Goal: Task Accomplishment & Management: Manage account settings

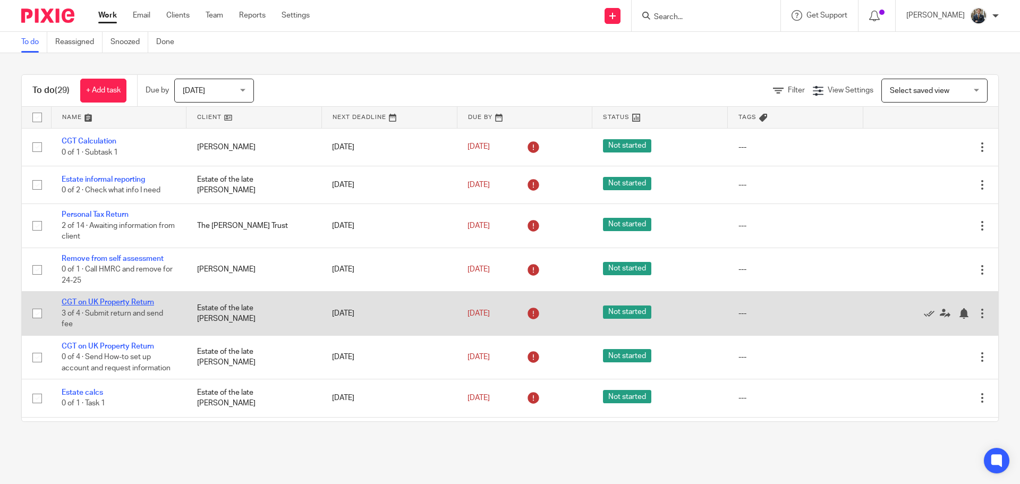
click at [116, 305] on link "CGT on UK Property Return" at bounding box center [108, 302] width 92 height 7
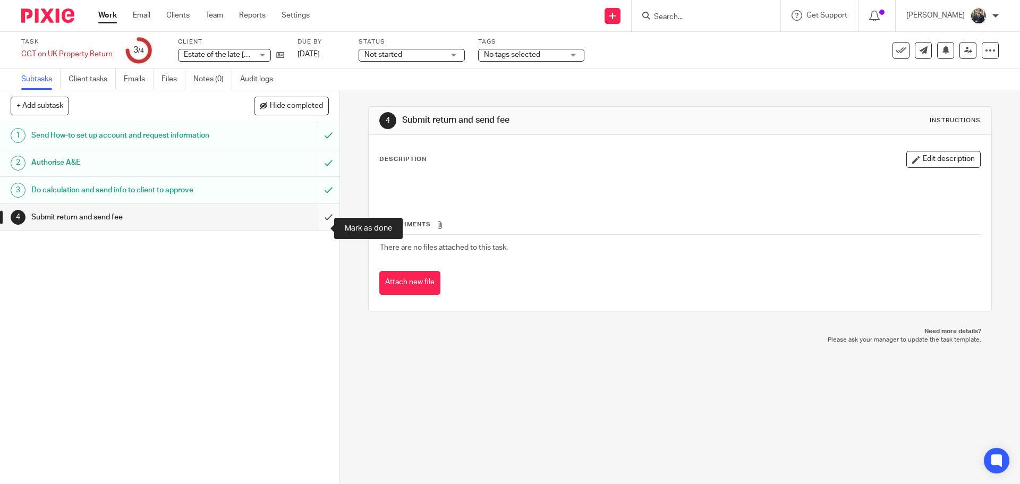
click at [312, 231] on input "submit" at bounding box center [170, 217] width 340 height 27
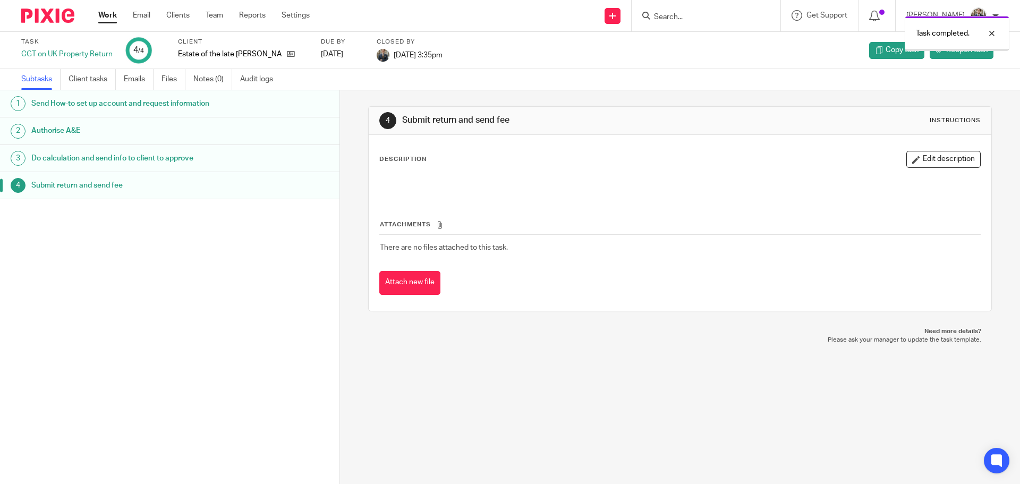
click at [54, 21] on img at bounding box center [47, 16] width 53 height 14
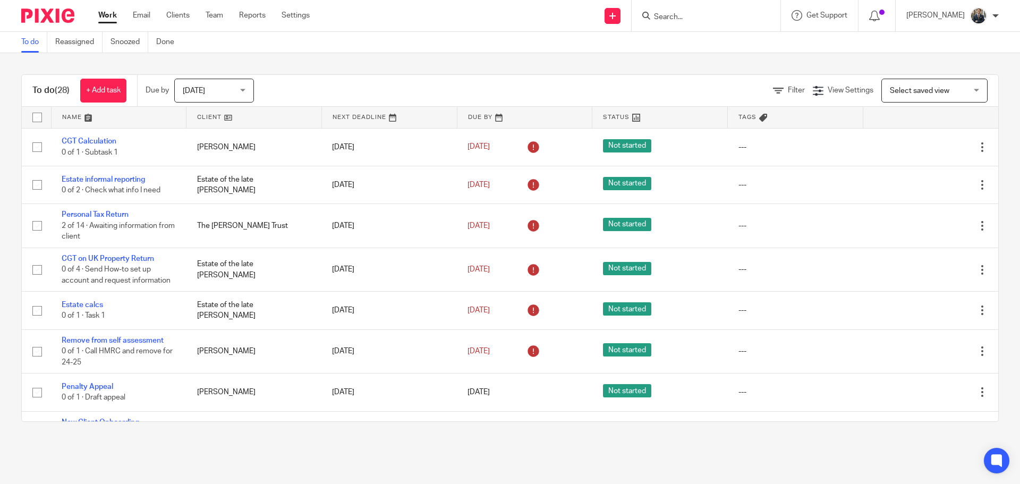
click at [706, 15] on input "Search" at bounding box center [701, 18] width 96 height 10
type input "henie"
click at [745, 34] on link at bounding box center [740, 41] width 179 height 16
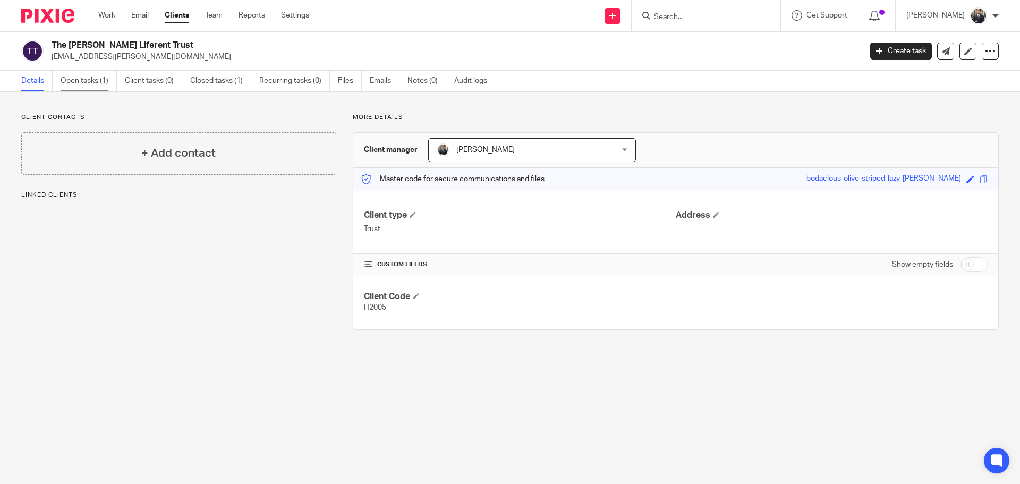
click at [64, 80] on link "Open tasks (1)" at bounding box center [89, 81] width 56 height 21
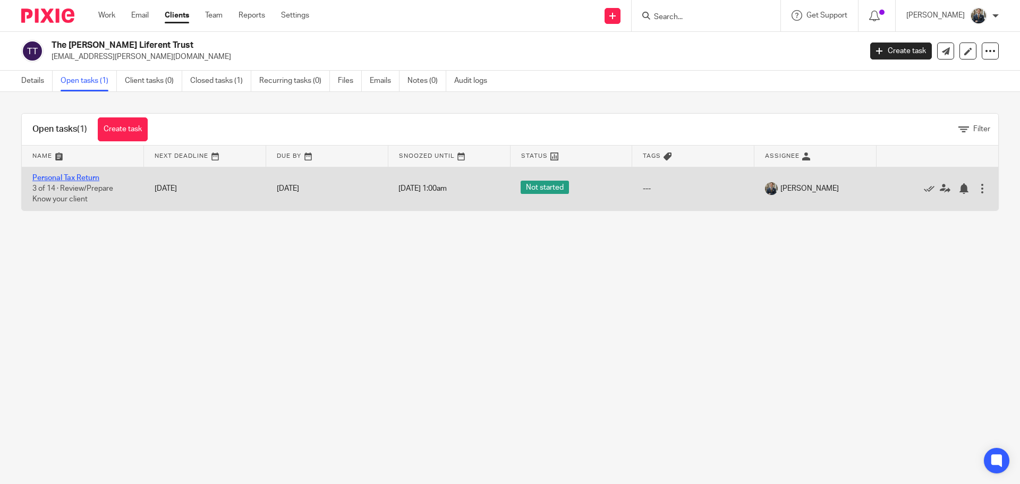
click at [79, 175] on link "Personal Tax Return" at bounding box center [65, 177] width 67 height 7
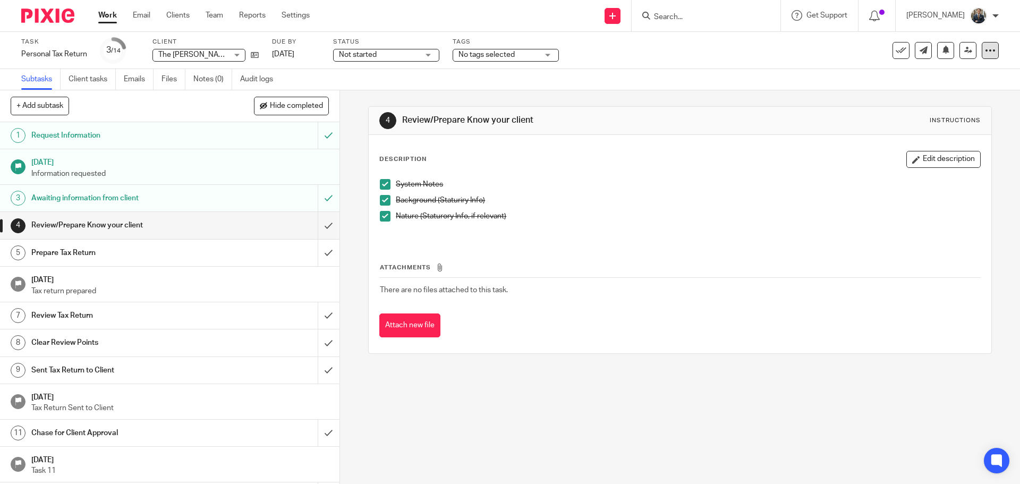
click at [985, 55] on icon at bounding box center [990, 50] width 11 height 11
click at [952, 95] on link "Advanced task editor" at bounding box center [950, 92] width 70 height 7
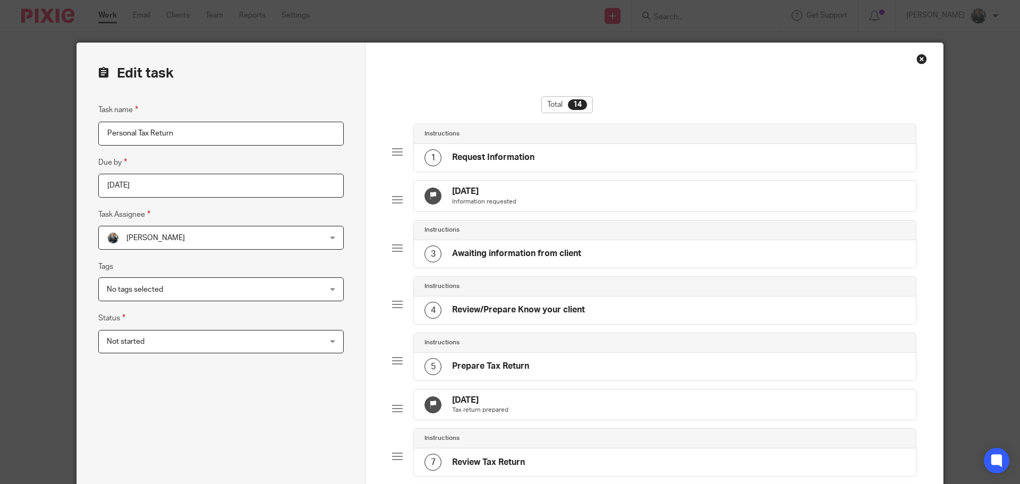
click at [535, 420] on div "[DATE] Tax return prepared" at bounding box center [665, 405] width 502 height 31
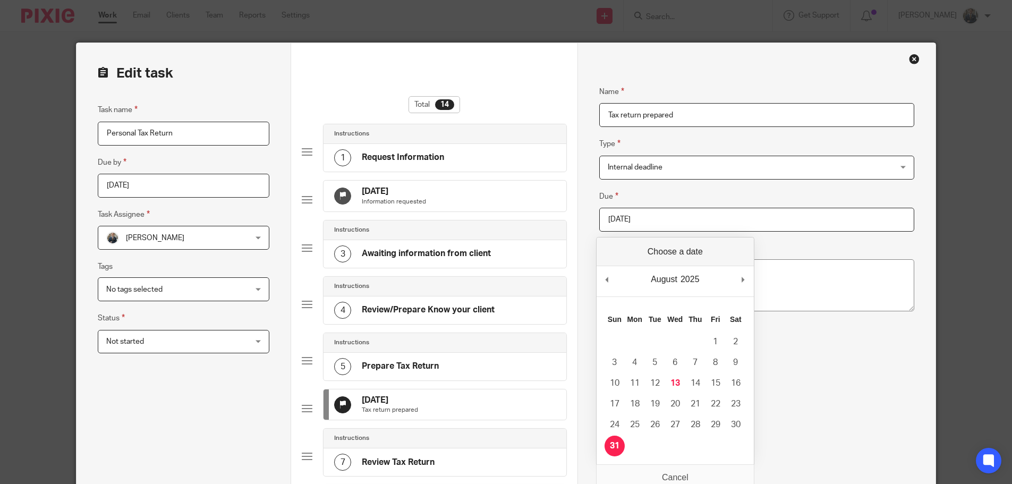
click at [643, 225] on input "[DATE]" at bounding box center [757, 220] width 315 height 24
type input "[DATE]"
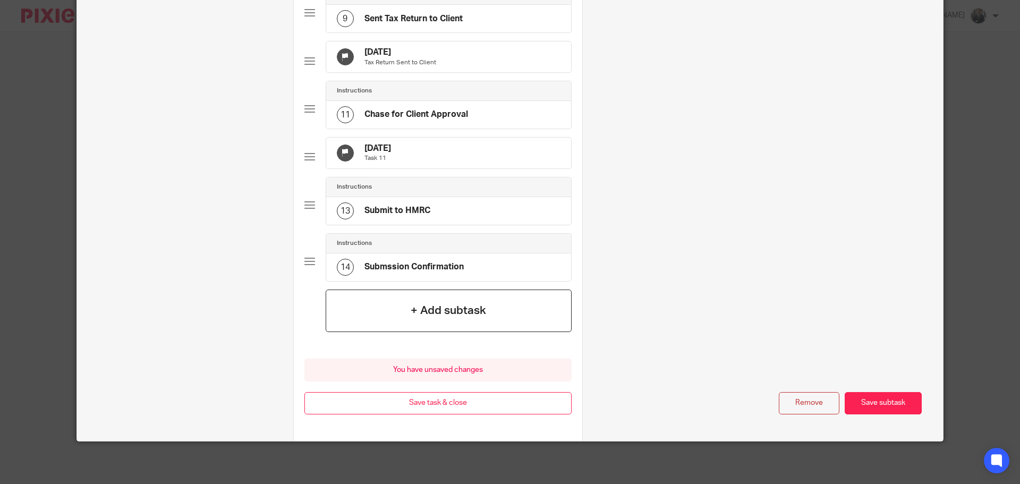
scroll to position [590, 0]
click at [486, 401] on button "Save task & close" at bounding box center [438, 403] width 267 height 23
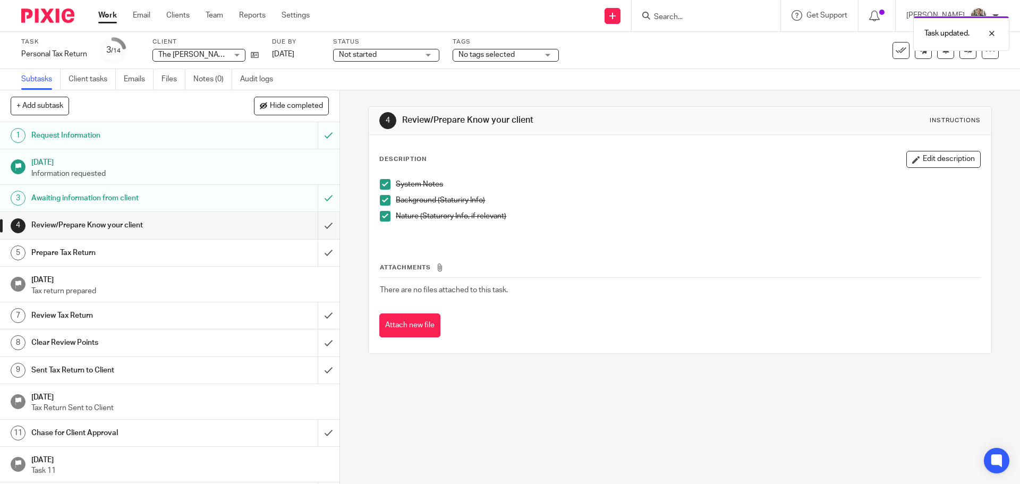
click at [33, 18] on img at bounding box center [47, 16] width 53 height 14
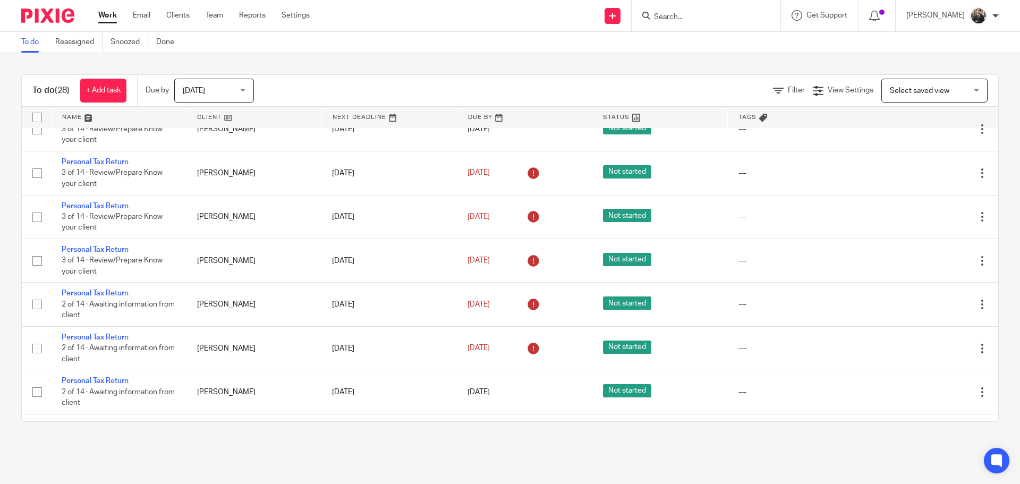
scroll to position [797, 0]
